Goal: Task Accomplishment & Management: Use online tool/utility

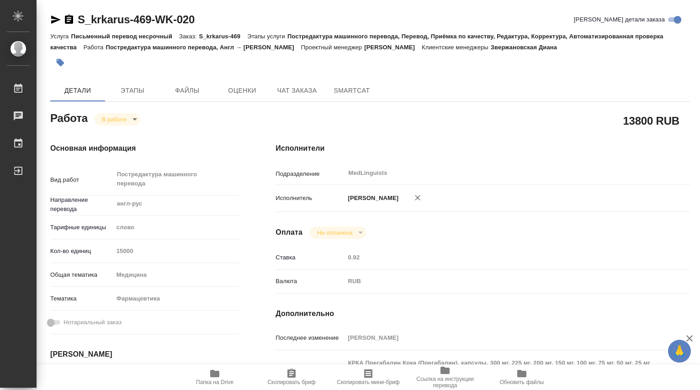
scroll to position [639, 0]
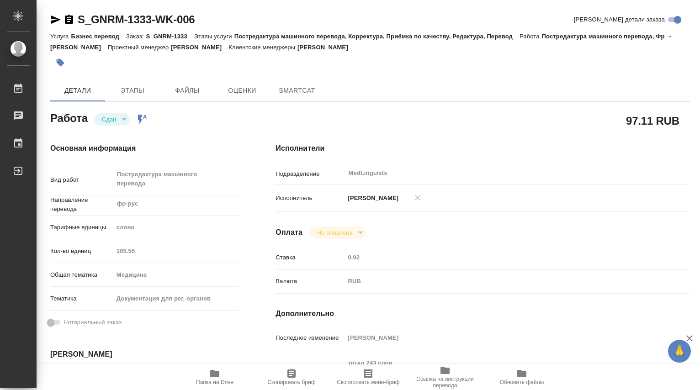
type textarea "x"
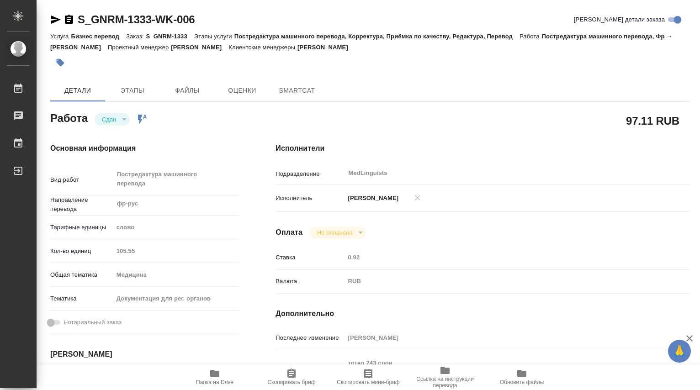
type textarea "x"
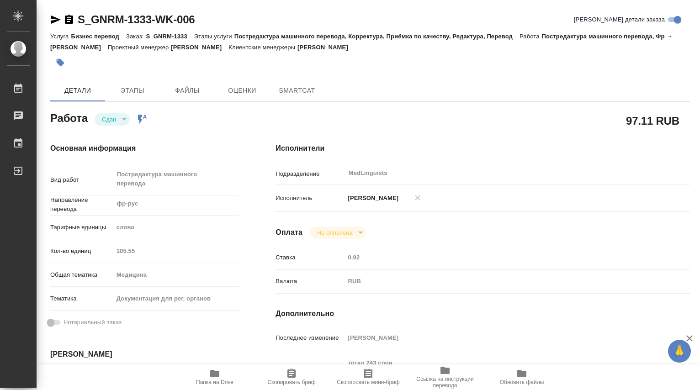
type textarea "x"
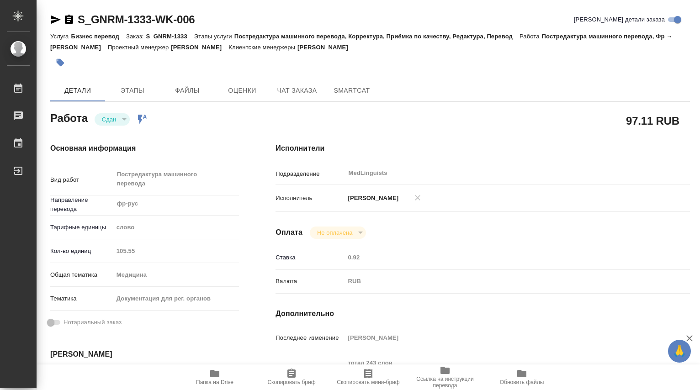
type textarea "x"
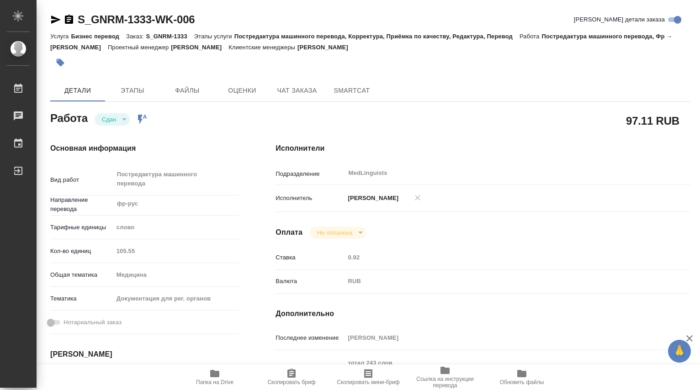
type textarea "x"
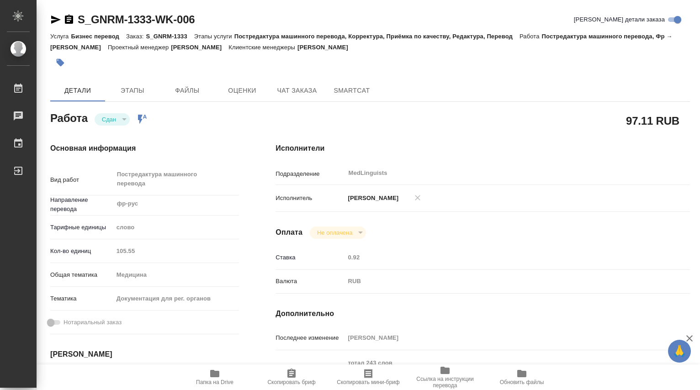
click at [103, 252] on div "Кол-во единиц 105.55" at bounding box center [144, 251] width 189 height 16
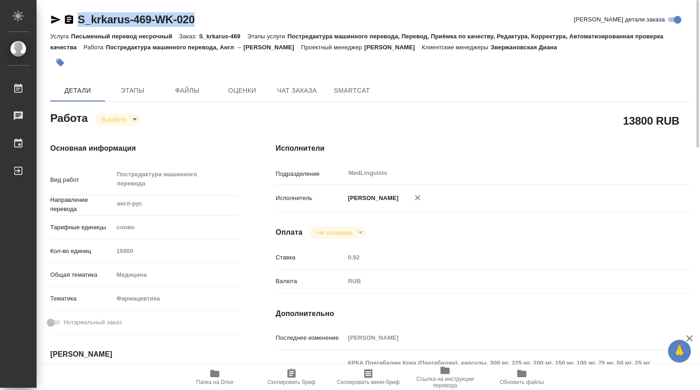
drag, startPoint x: 202, startPoint y: 19, endPoint x: 79, endPoint y: 21, distance: 123.3
click at [79, 21] on div "S_krkarus-469-WK-020 Кратко детали заказа" at bounding box center [369, 19] width 639 height 15
copy link "S_krkarus-469-WK-020"
